Goal: Task Accomplishment & Management: Manage account settings

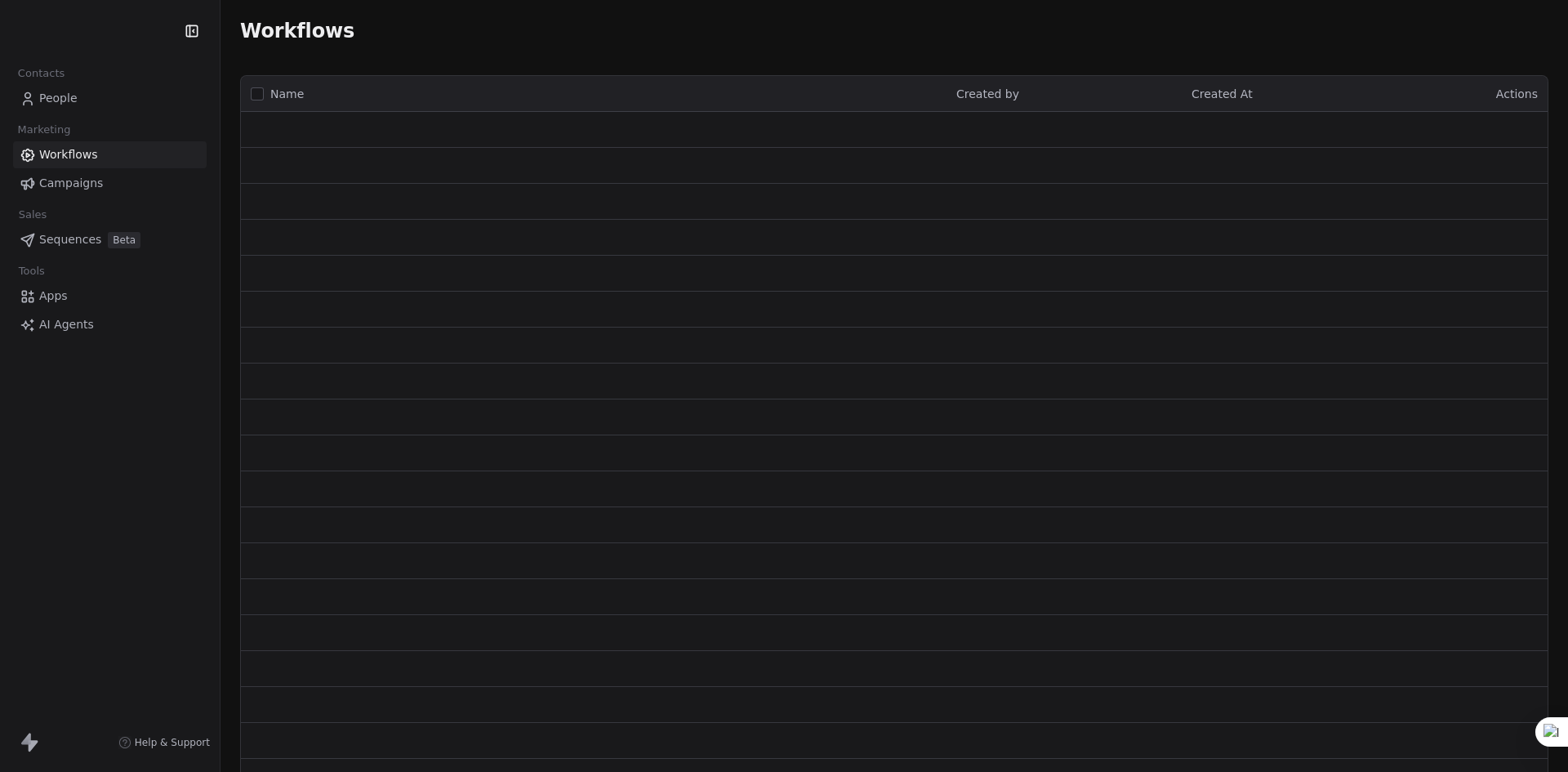
drag, startPoint x: 0, startPoint y: 0, endPoint x: 63, endPoint y: 92, distance: 111.5
click at [63, 92] on span "People" at bounding box center [57, 98] width 38 height 17
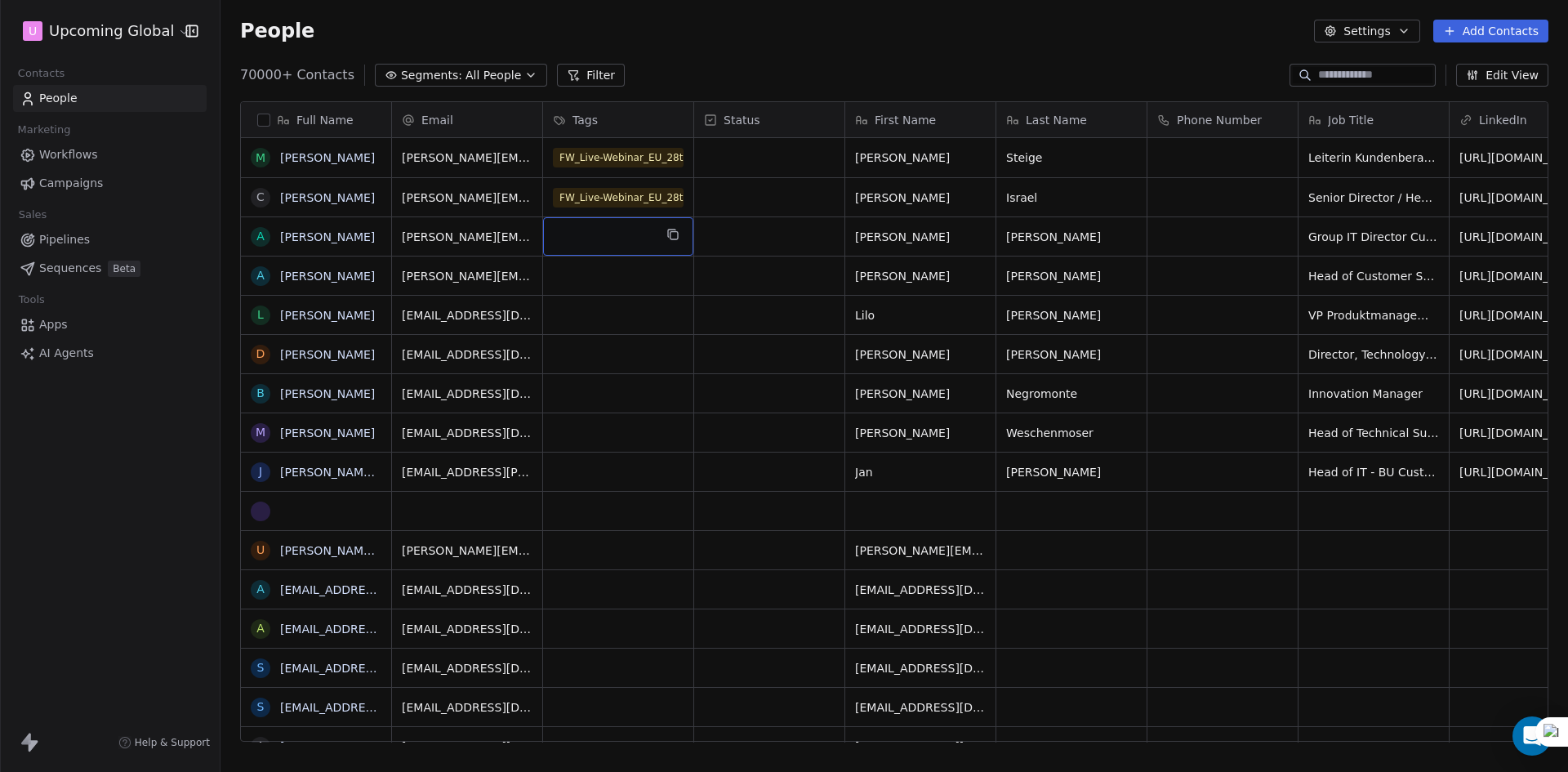
click at [605, 235] on div "grid" at bounding box center [618, 236] width 150 height 38
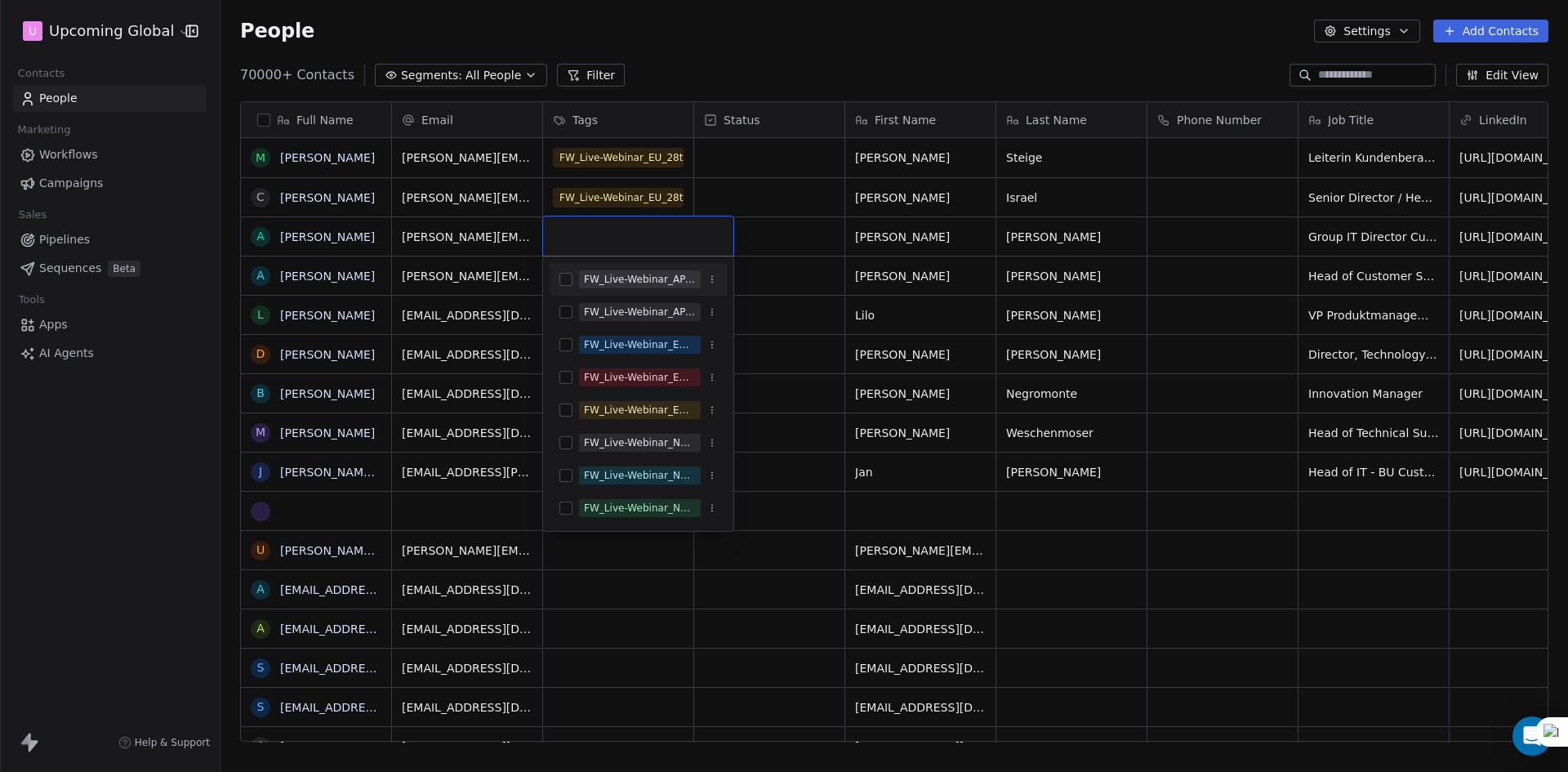
click at [797, 231] on html "U Upcoming Global Contacts People Marketing Workflows Campaigns Sales Pipelines…" at bounding box center [784, 386] width 1568 height 772
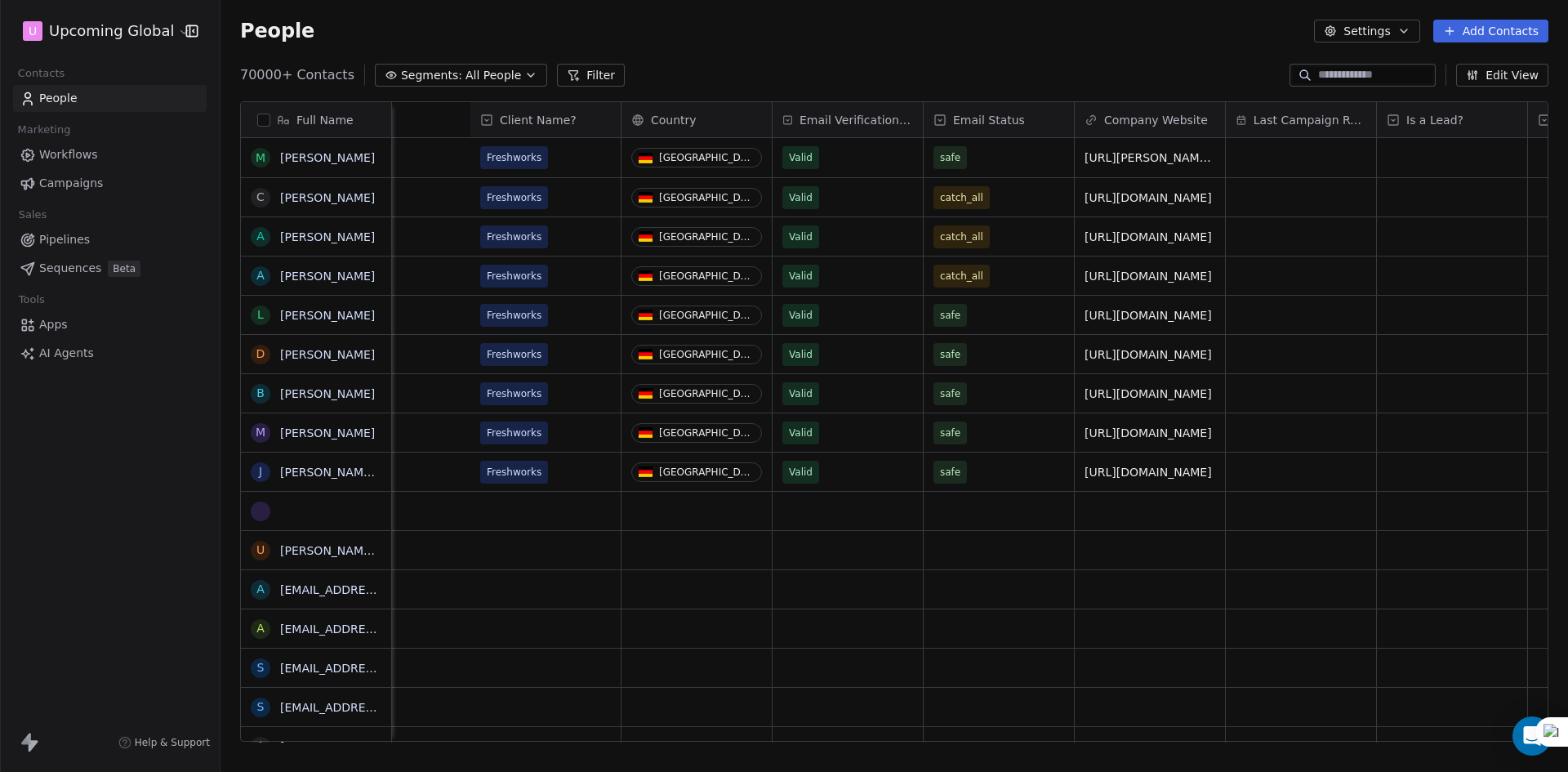
scroll to position [0, 2371]
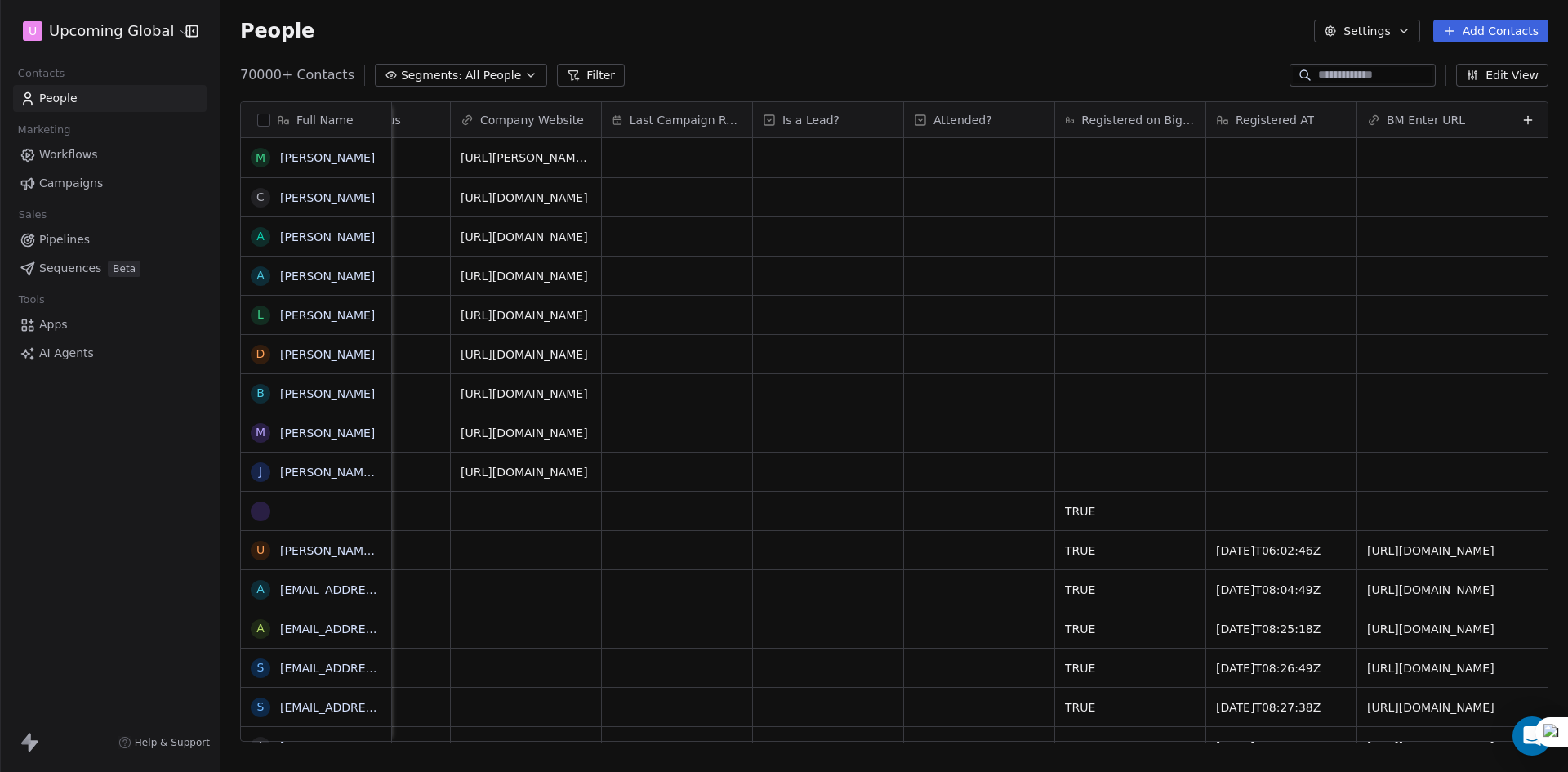
click at [1522, 117] on icon at bounding box center [1527, 119] width 13 height 13
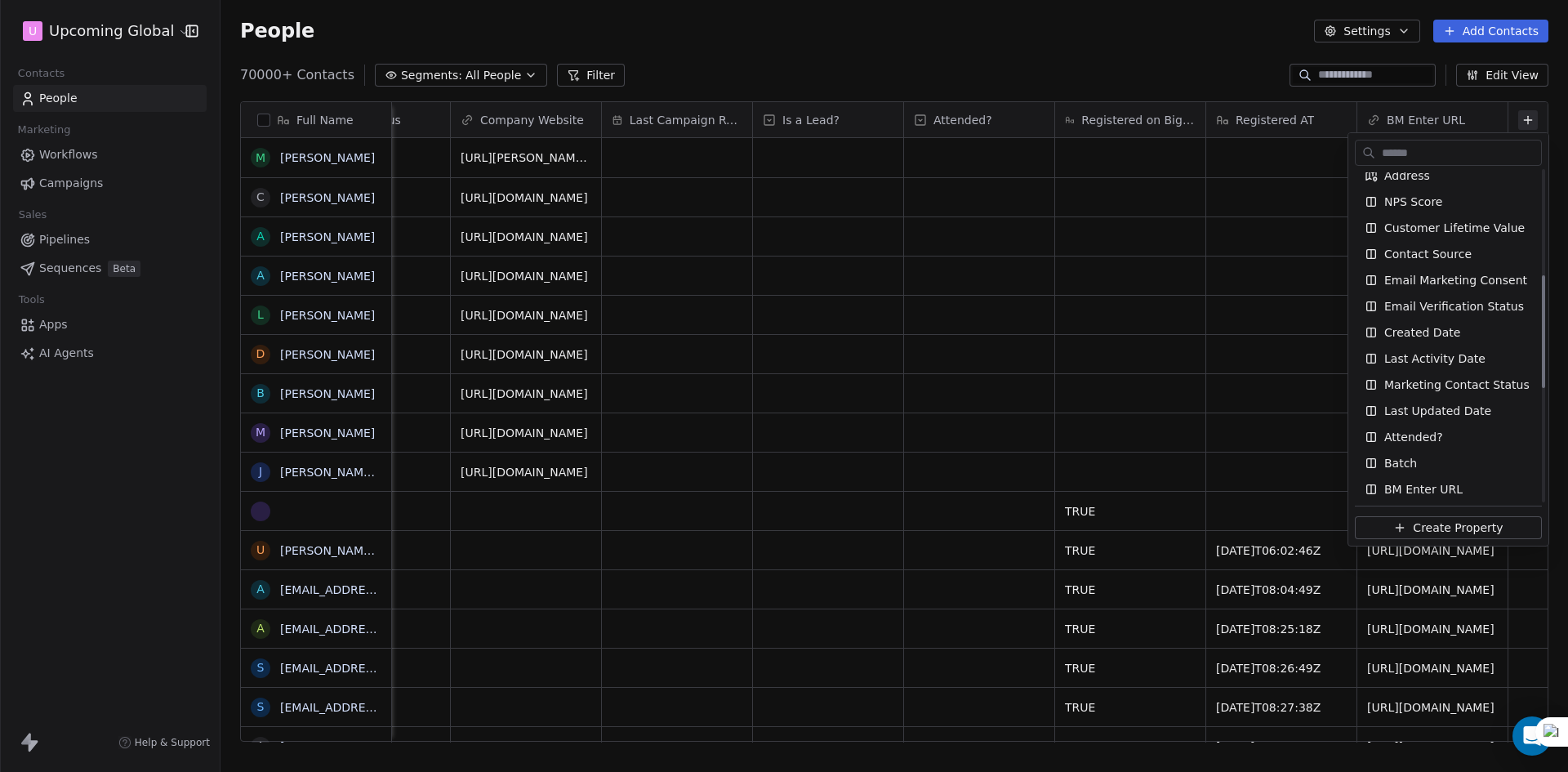
scroll to position [327, 0]
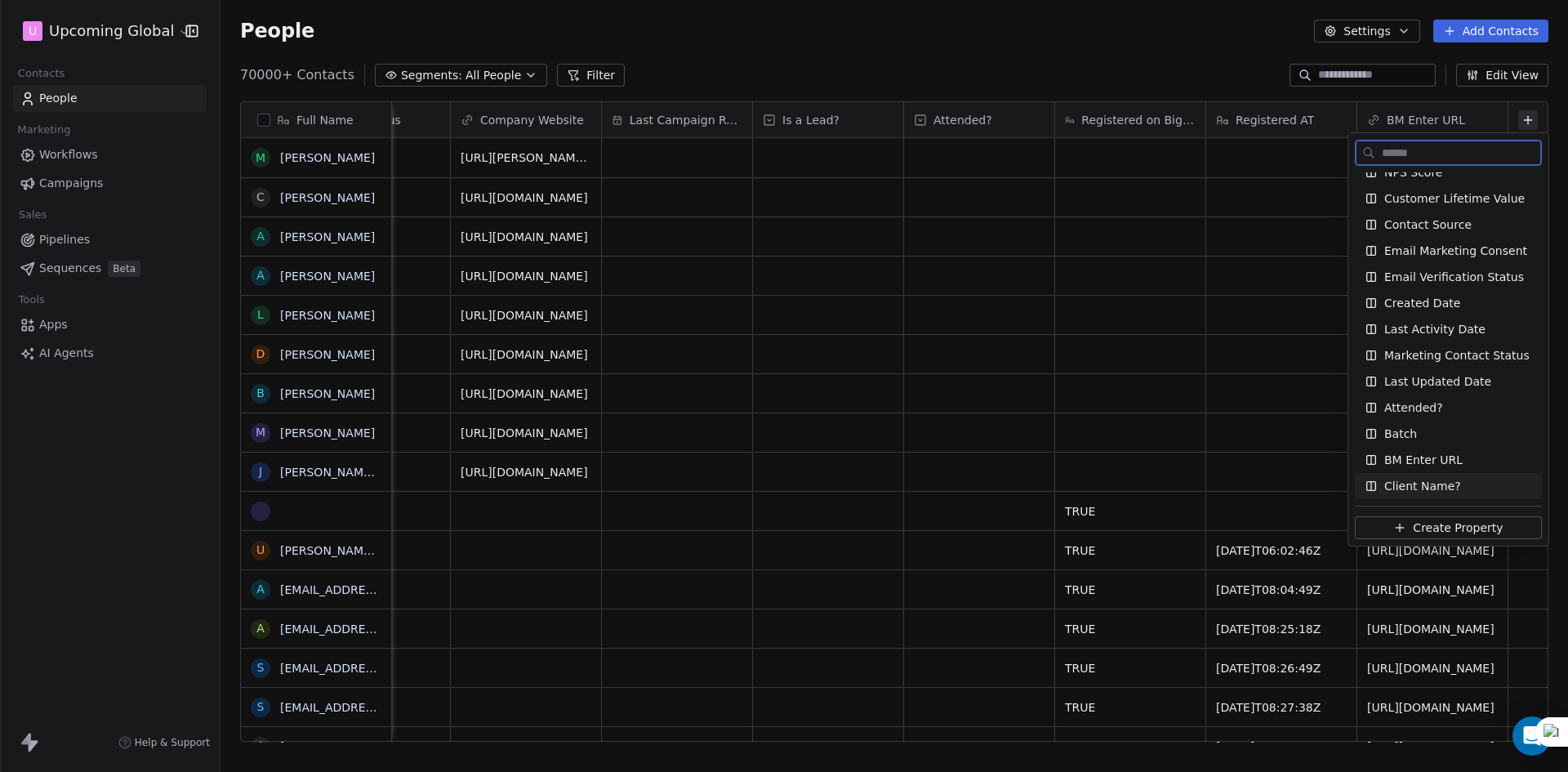
click at [1450, 528] on span "Create Property" at bounding box center [1458, 527] width 90 height 16
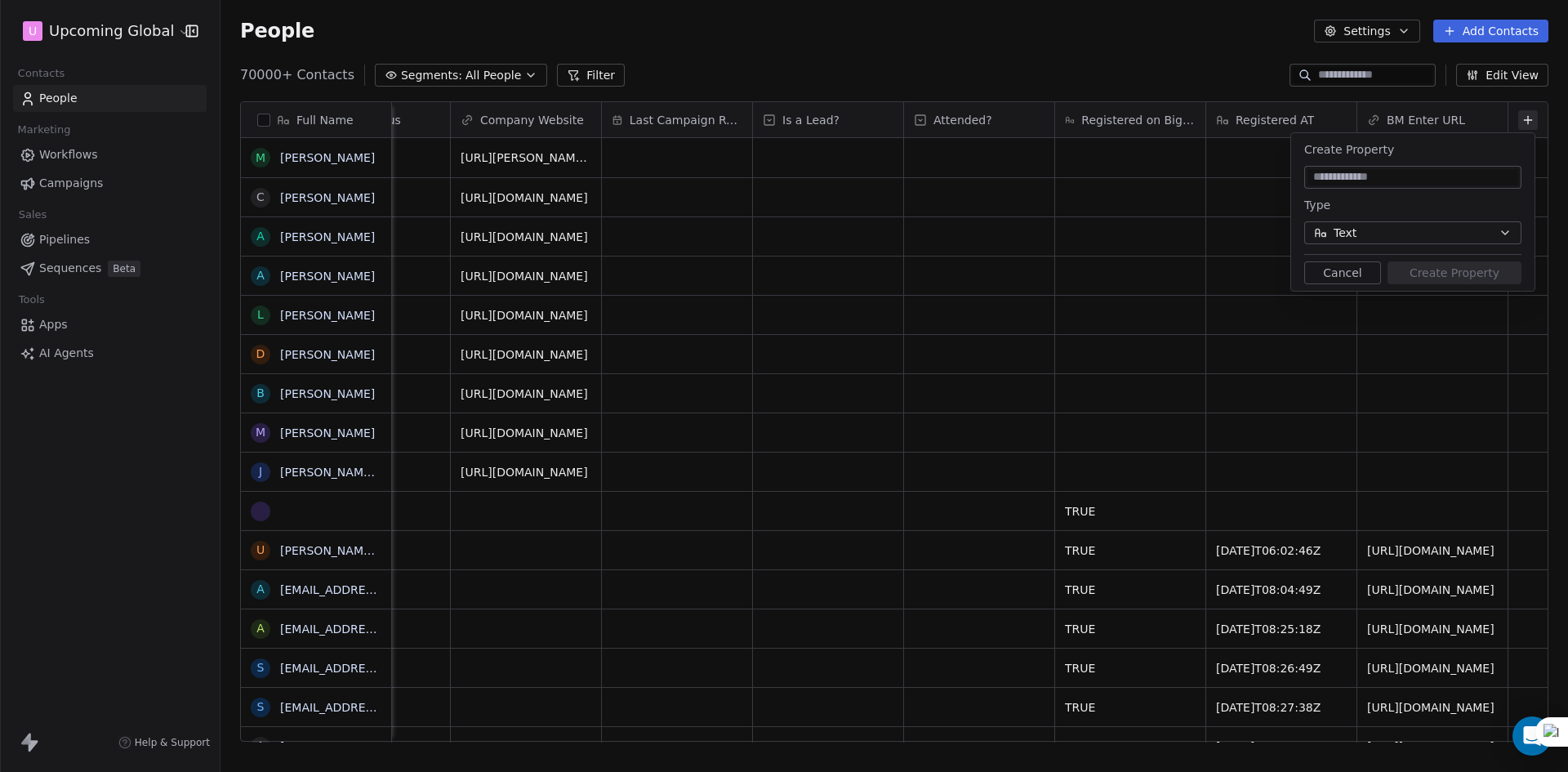
click at [1367, 235] on button "Text" at bounding box center [1413, 232] width 217 height 23
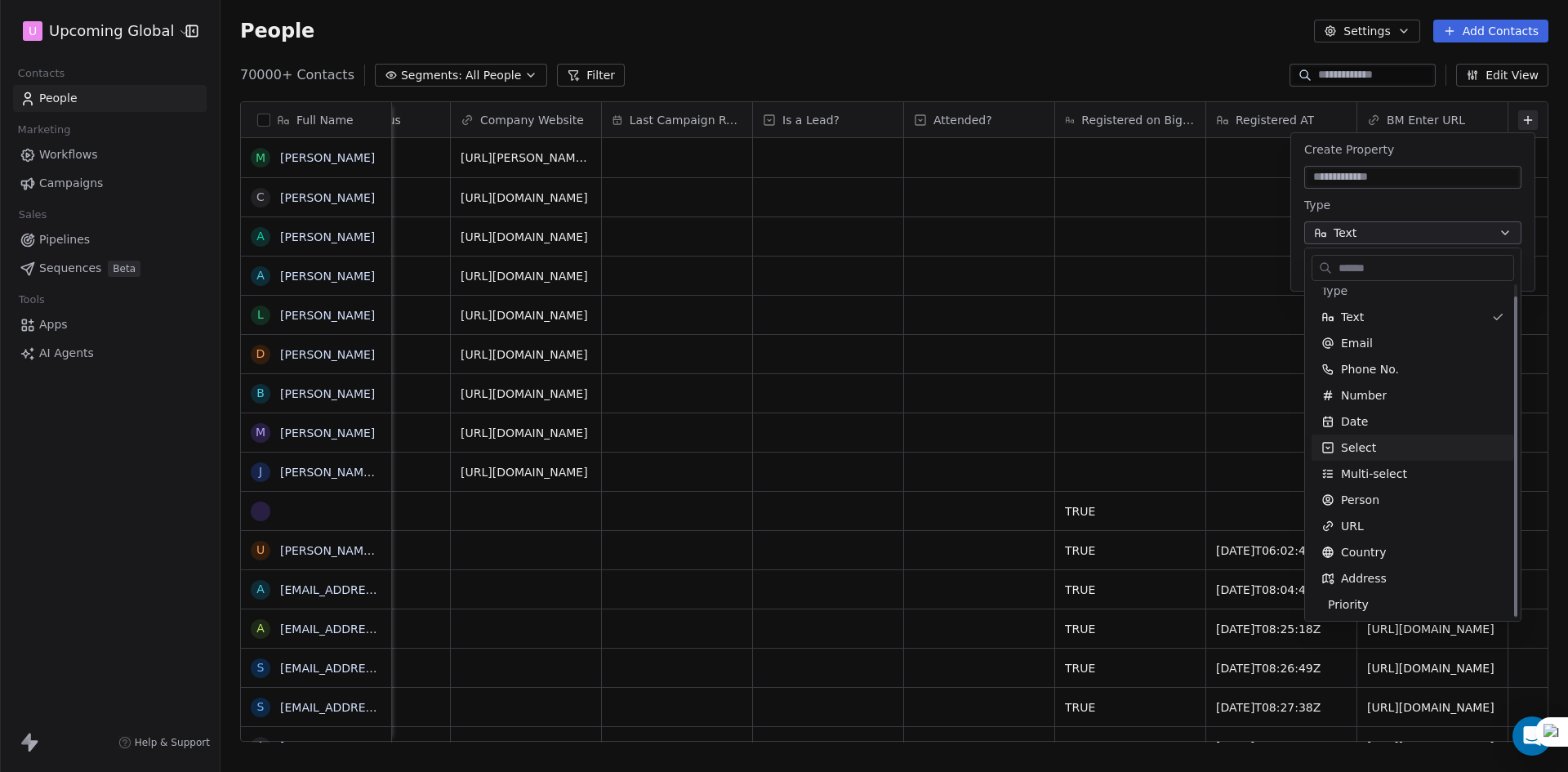
scroll to position [13, 0]
click at [1392, 202] on html "U Upcoming Global Contacts People Marketing Workflows Campaigns Sales Pipelines…" at bounding box center [784, 386] width 1568 height 772
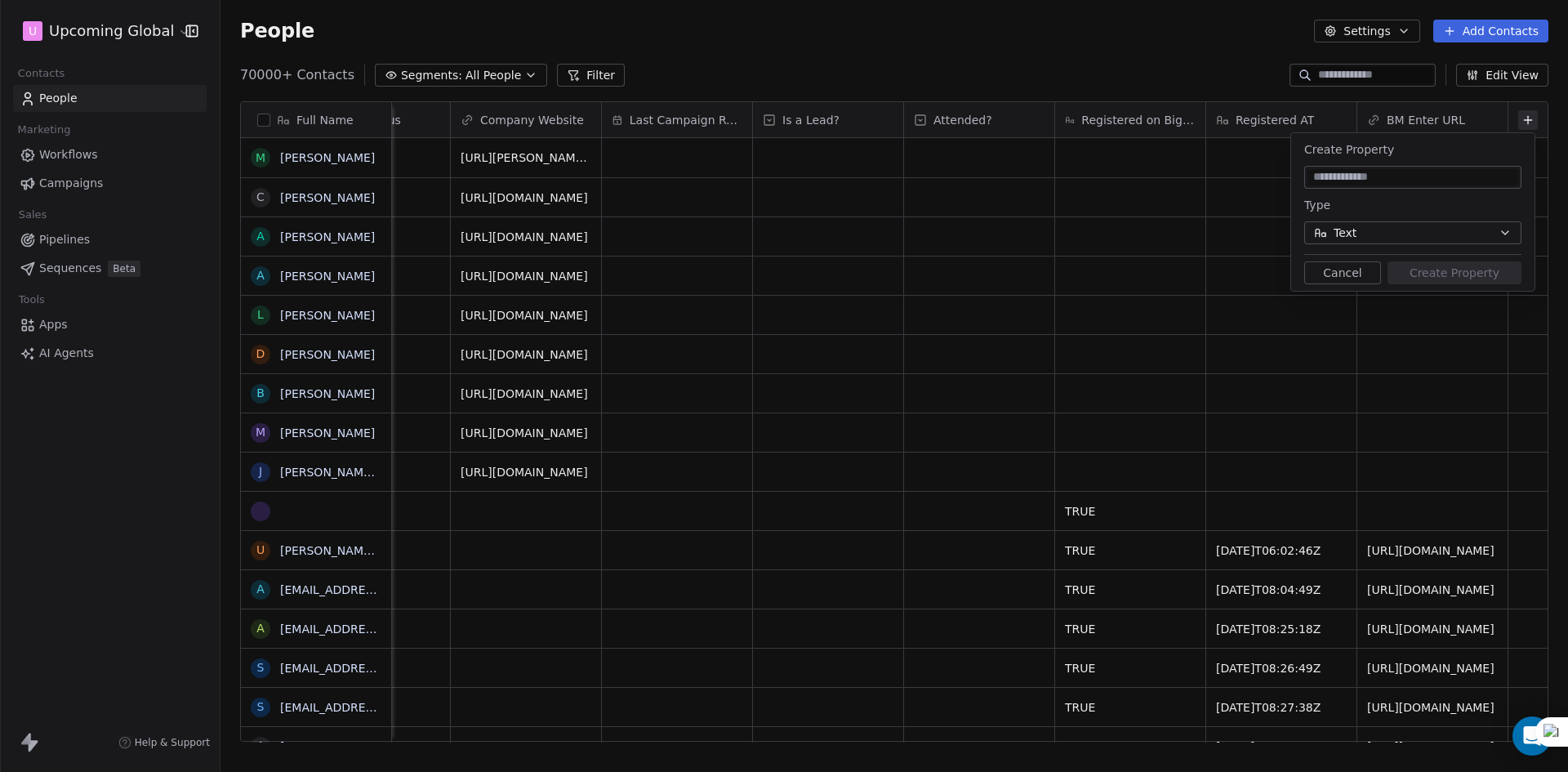
click at [1415, 184] on input at bounding box center [1413, 177] width 211 height 16
click at [1412, 227] on button "Text" at bounding box center [1413, 232] width 217 height 23
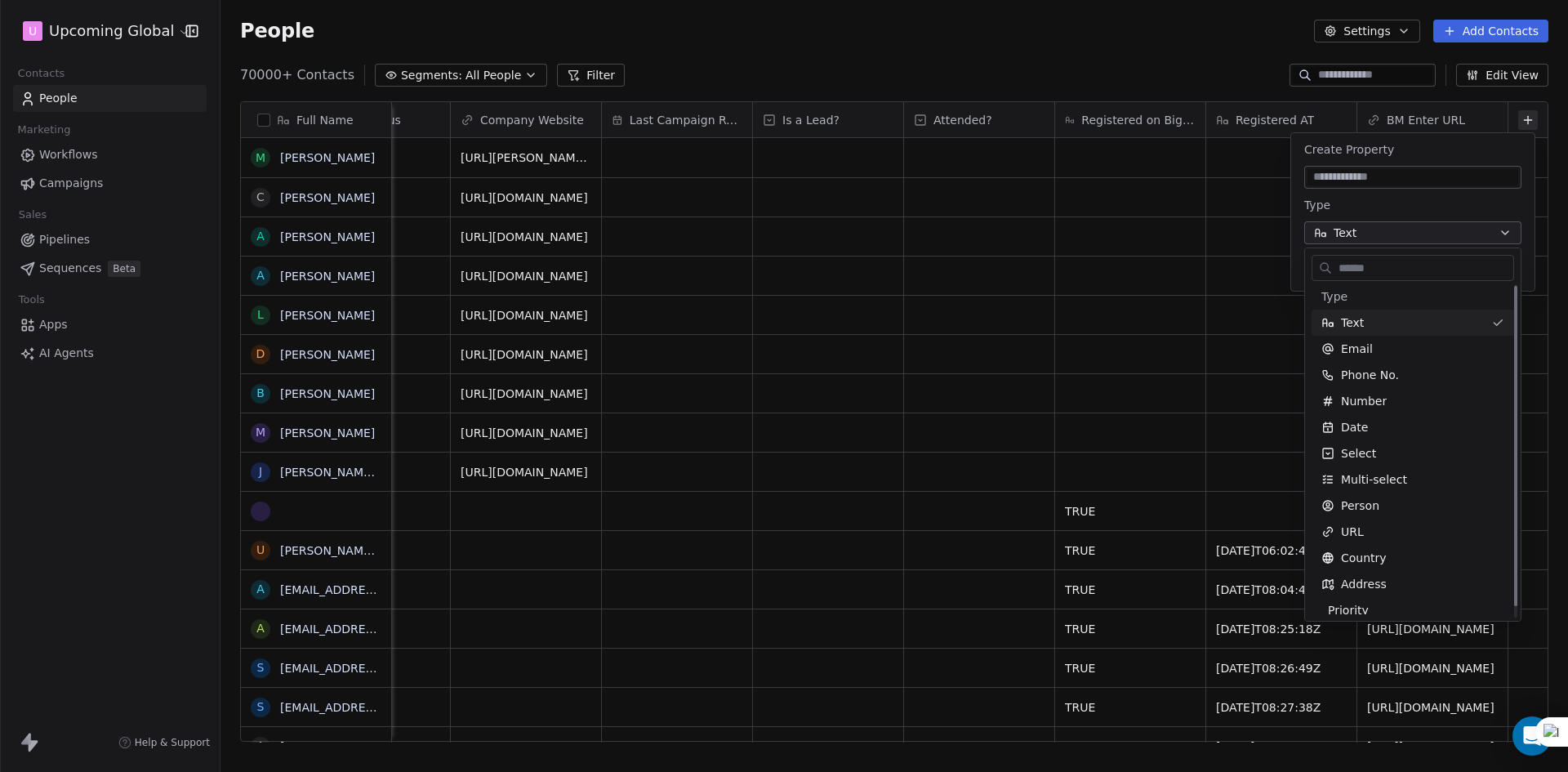
scroll to position [0, 0]
click at [1359, 211] on html "U Upcoming Global Contacts People Marketing Workflows Campaigns Sales Pipelines…" at bounding box center [784, 386] width 1568 height 772
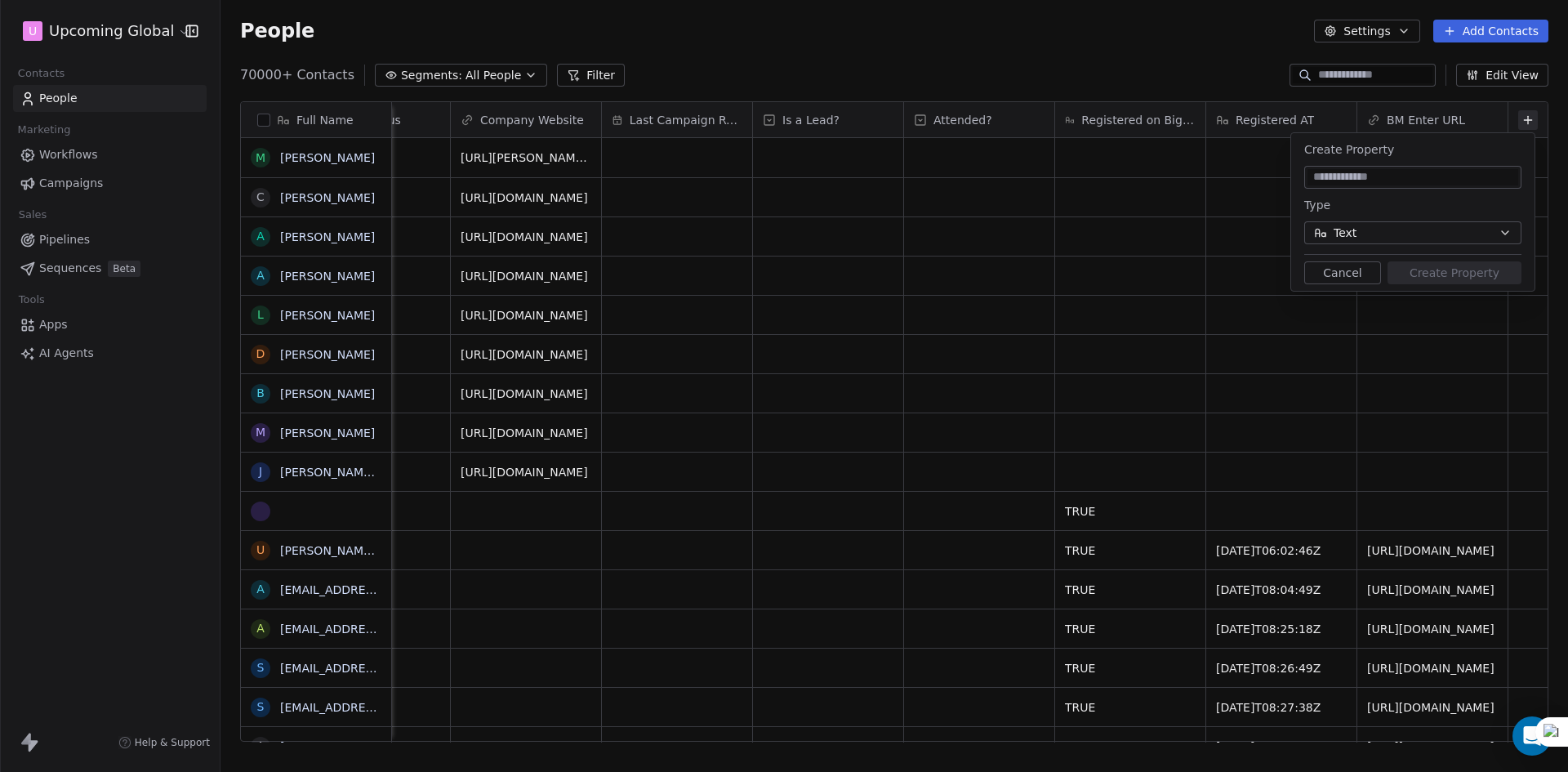
click at [1169, 72] on div "70000+ Contacts Segments: All People Filter Edit View" at bounding box center [894, 75] width 1348 height 26
click at [1362, 276] on button "Cancel" at bounding box center [1343, 273] width 77 height 23
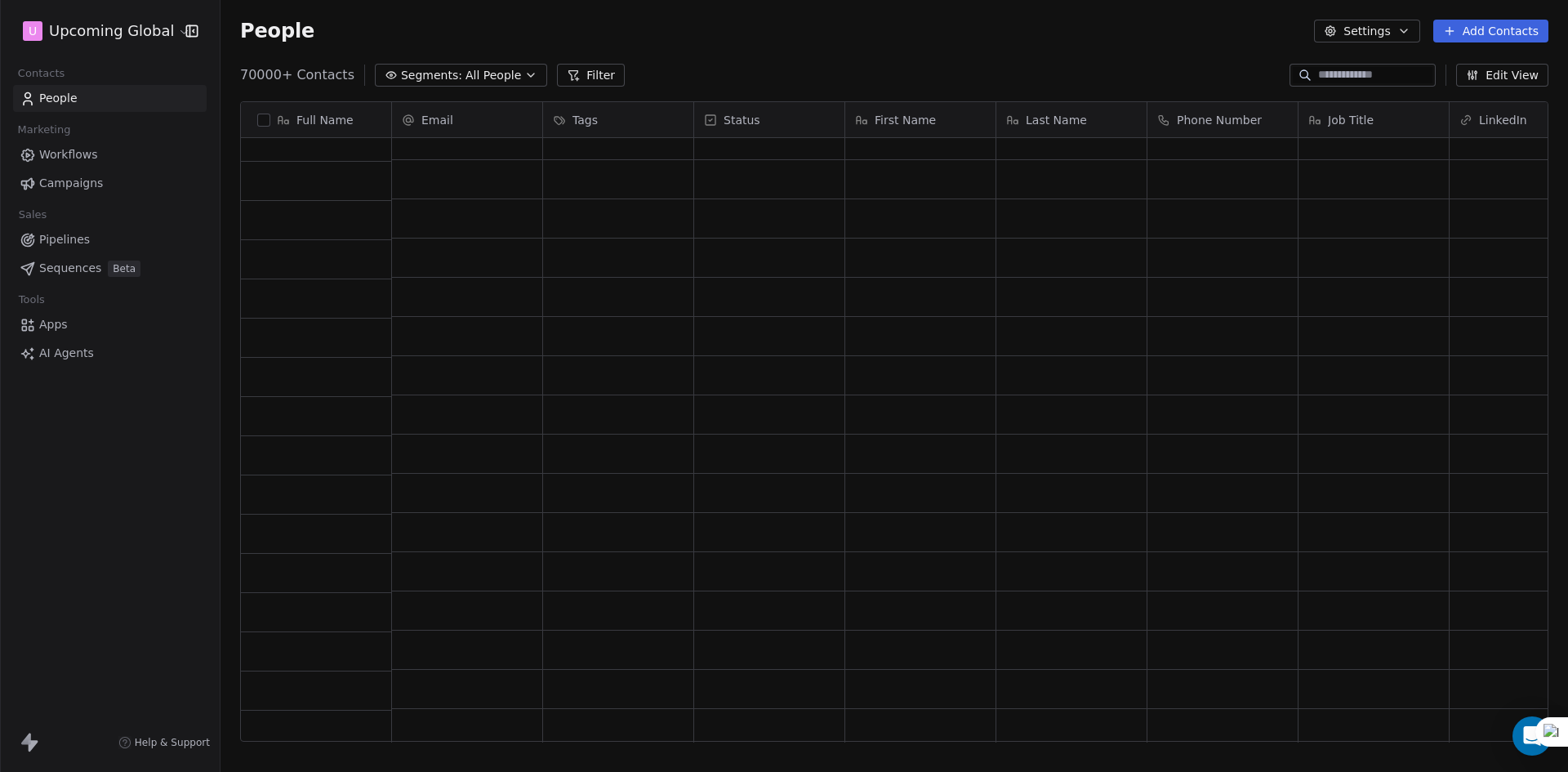
scroll to position [1471, 0]
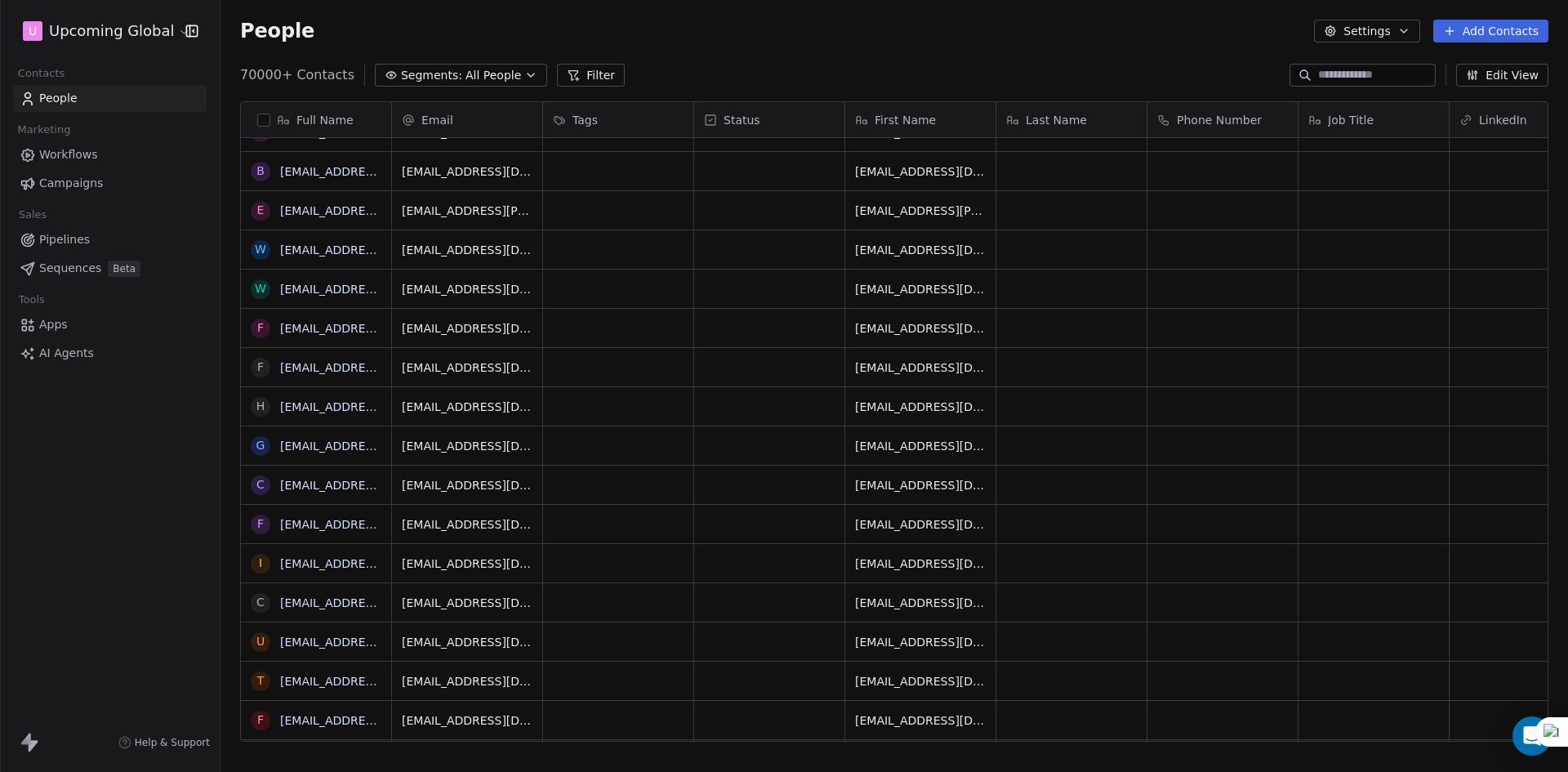
click at [258, 117] on button "button" at bounding box center [263, 119] width 13 height 13
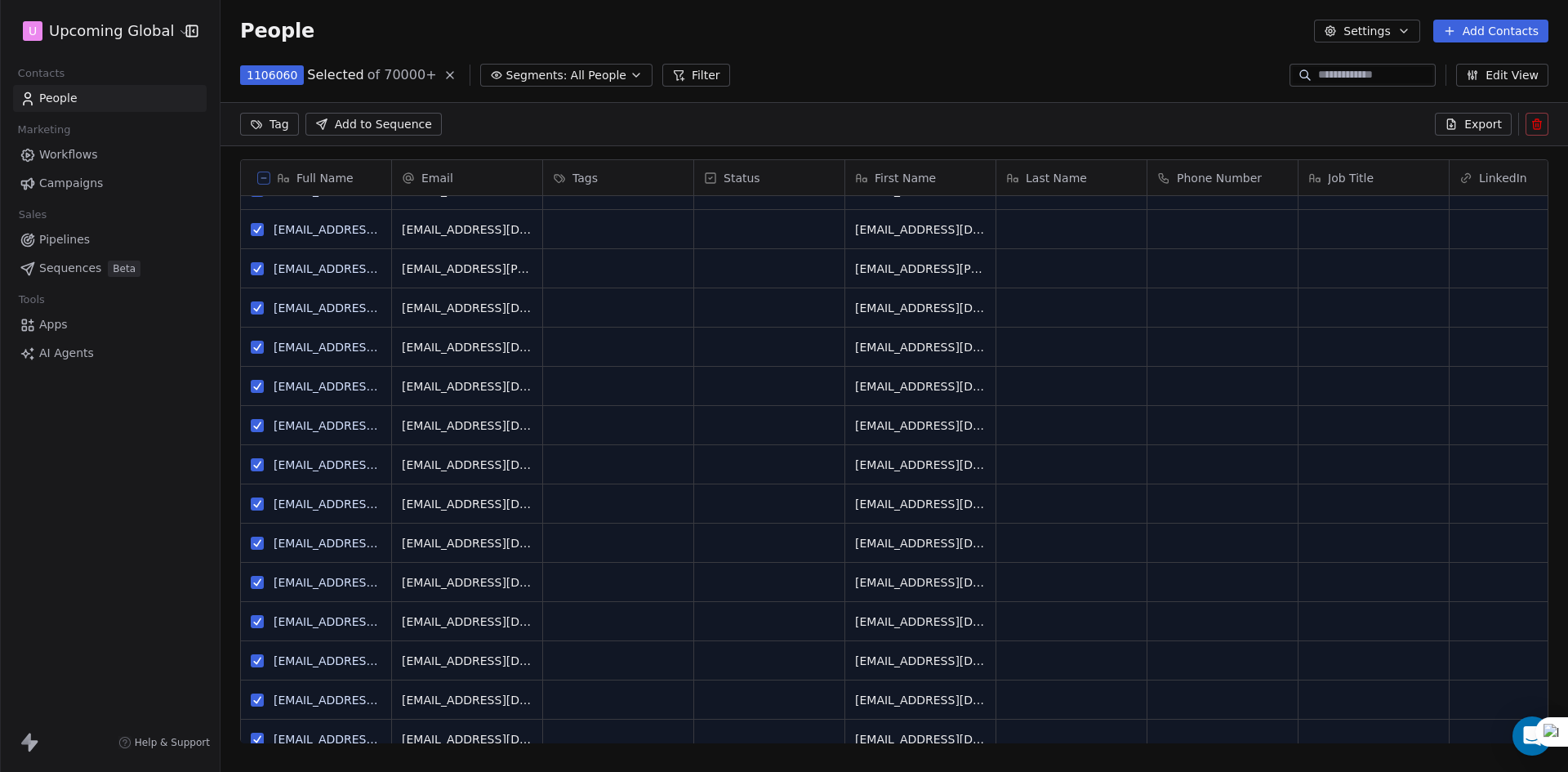
scroll to position [610, 1336]
click at [261, 182] on button at bounding box center [263, 177] width 13 height 13
